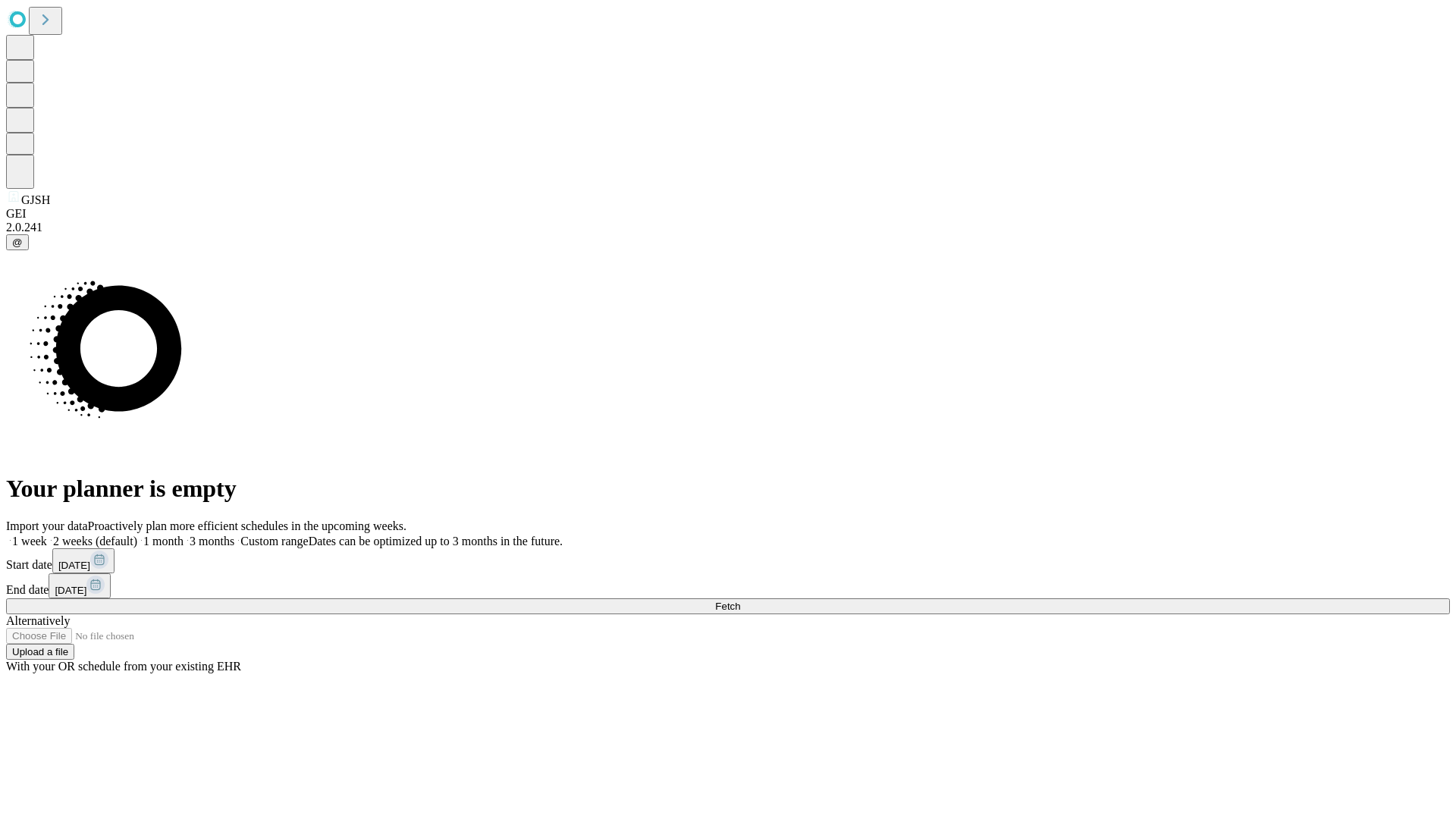
click at [740, 601] on span "Fetch" at bounding box center [728, 606] width 25 height 12
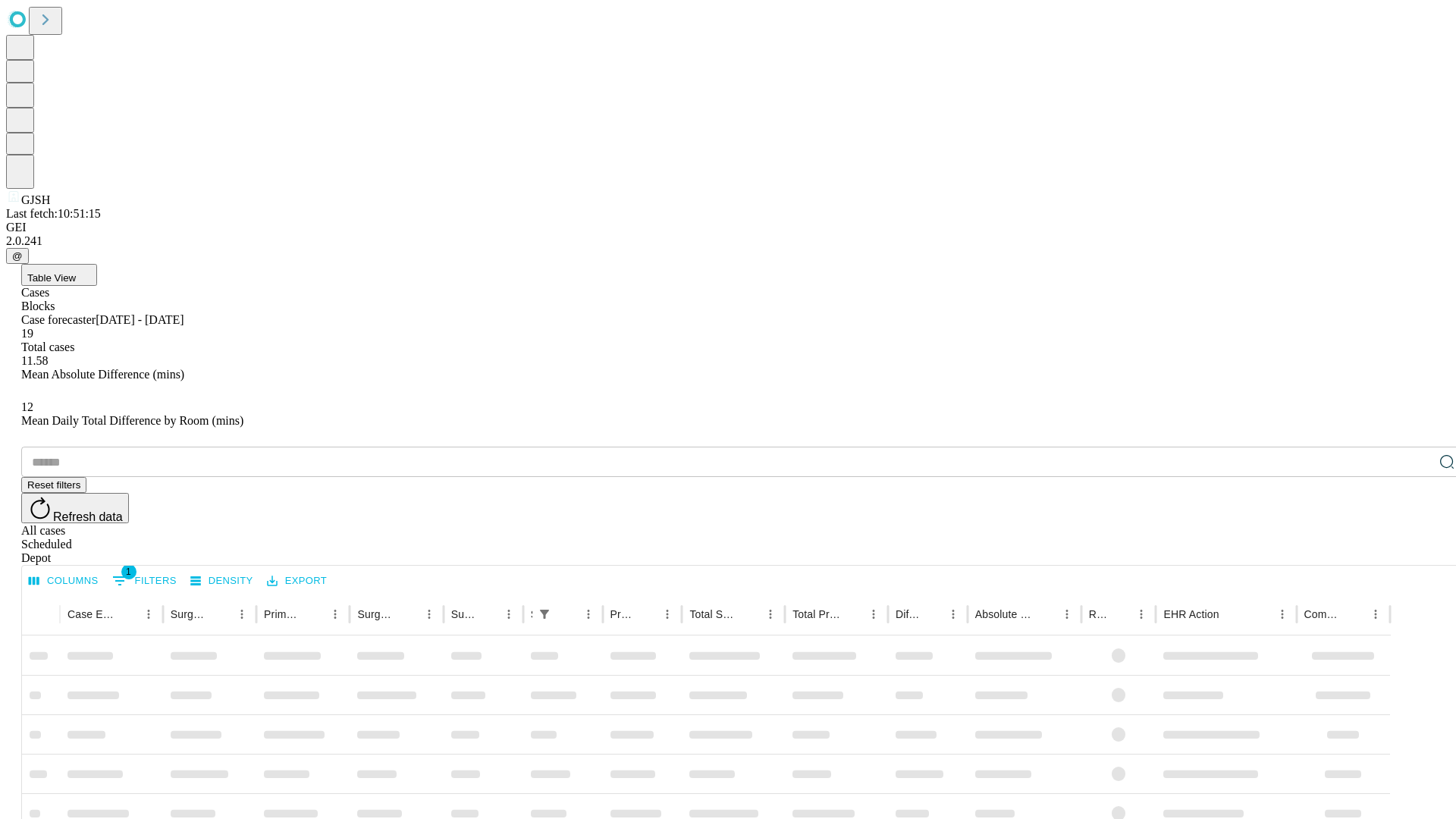
click at [76, 272] on span "Table View" at bounding box center [51, 277] width 48 height 12
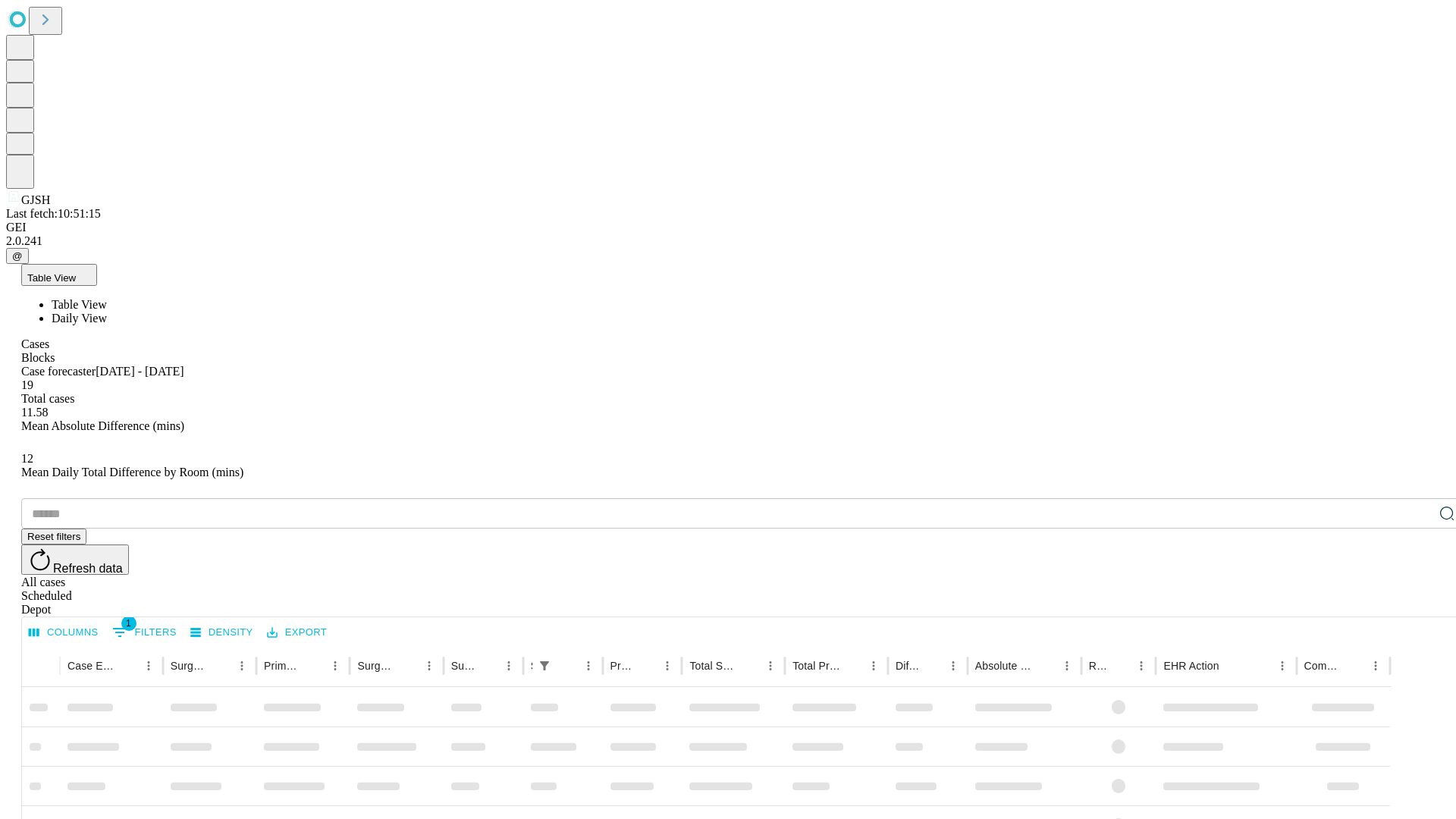
click at [107, 312] on span "Daily View" at bounding box center [79, 318] width 55 height 13
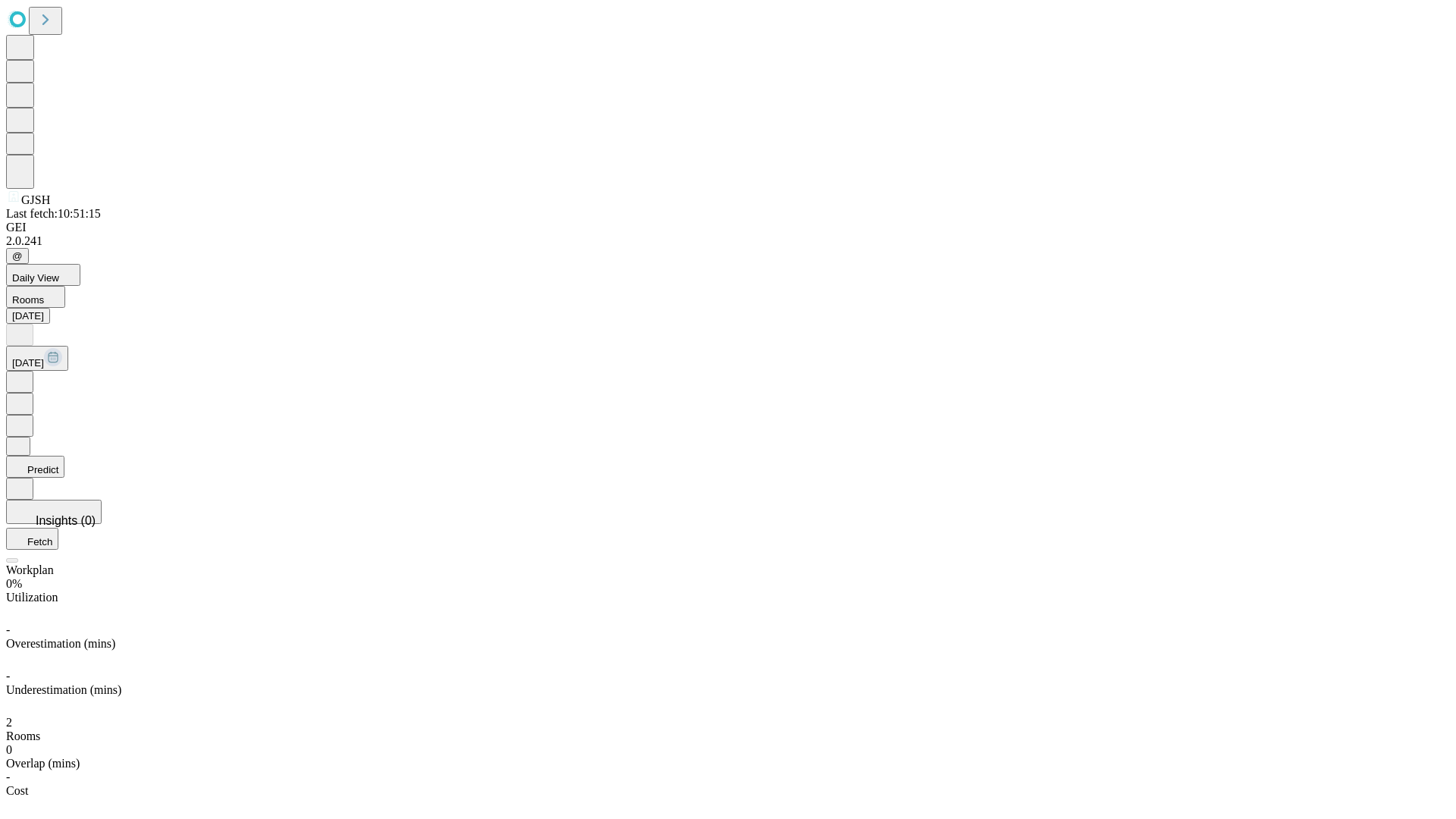
click at [65, 456] on button "Predict" at bounding box center [35, 466] width 58 height 22
